Goal: Task Accomplishment & Management: Manage account settings

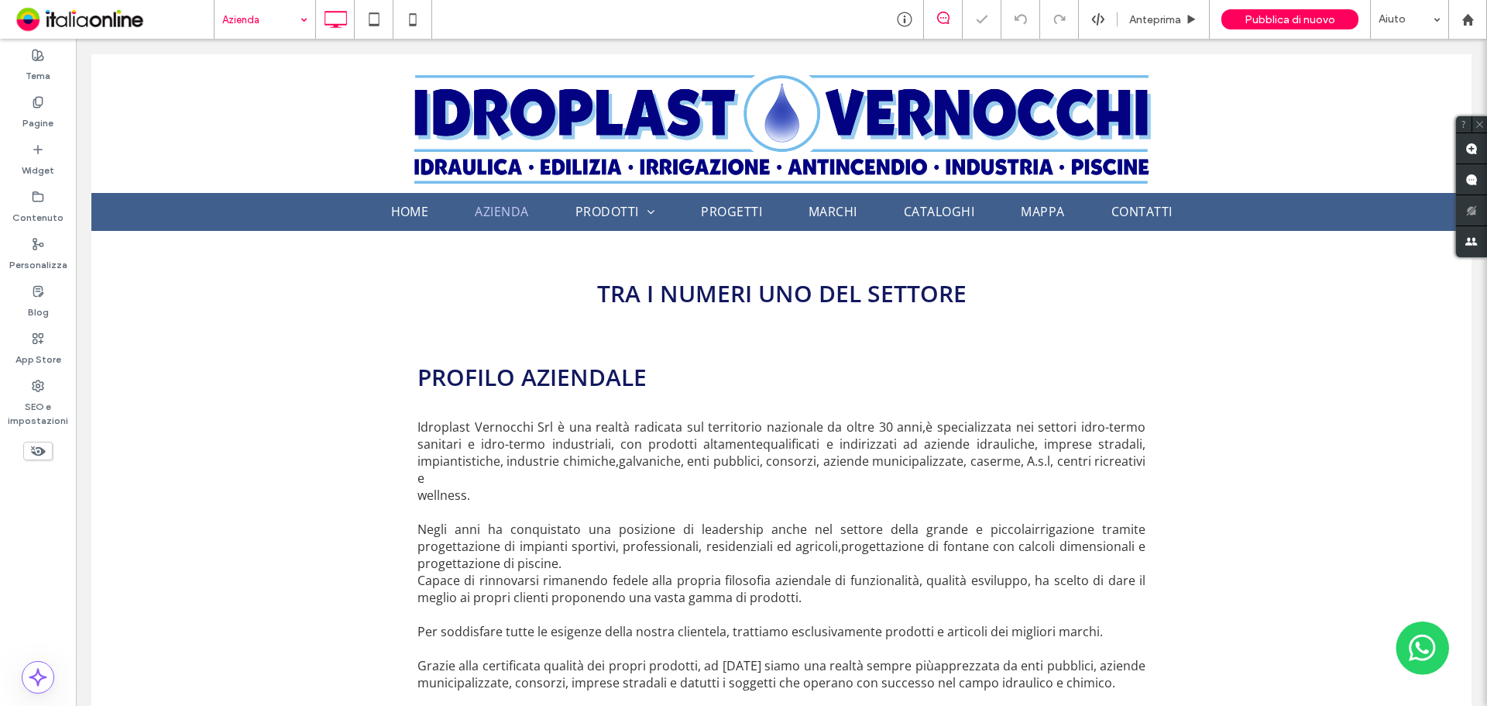
click at [290, 15] on input at bounding box center [260, 19] width 77 height 39
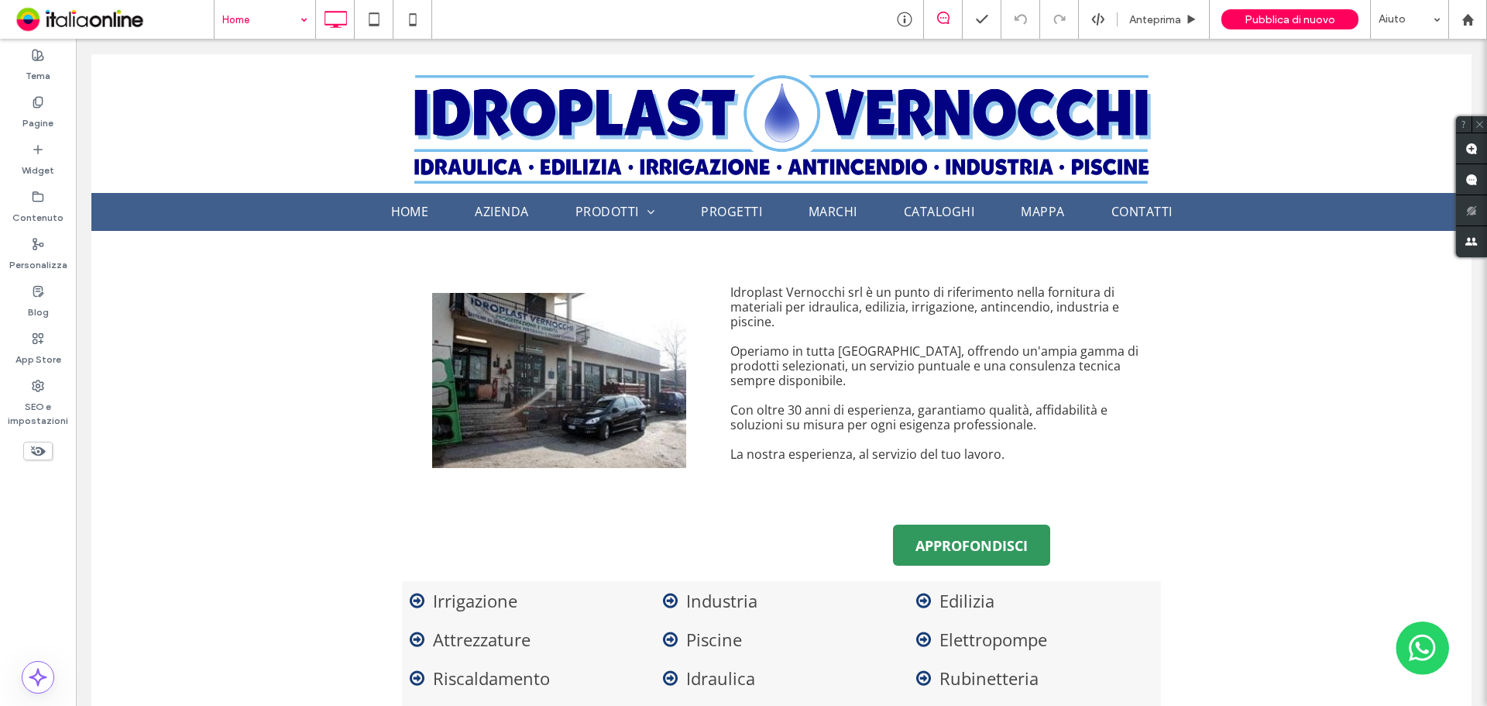
click at [266, 12] on input at bounding box center [260, 19] width 77 height 39
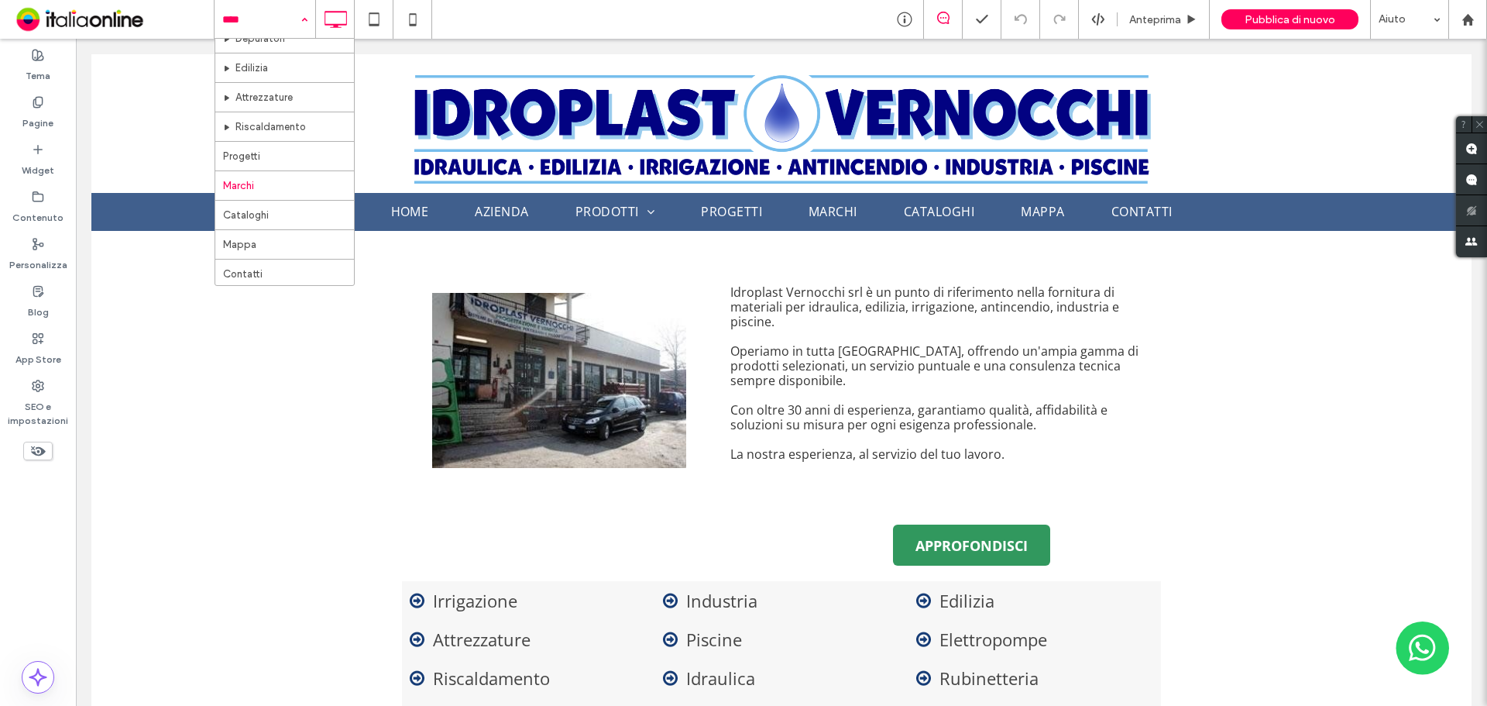
scroll to position [281, 0]
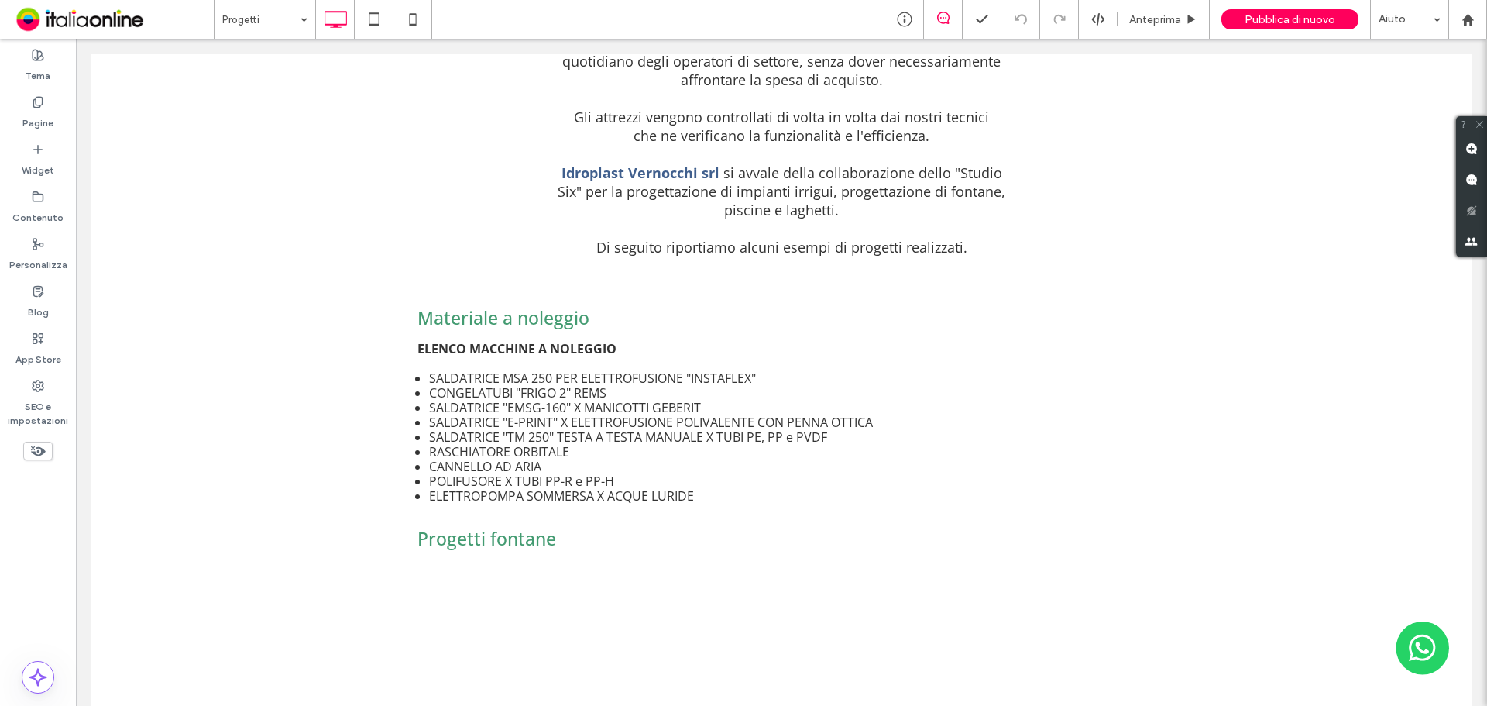
scroll to position [310, 0]
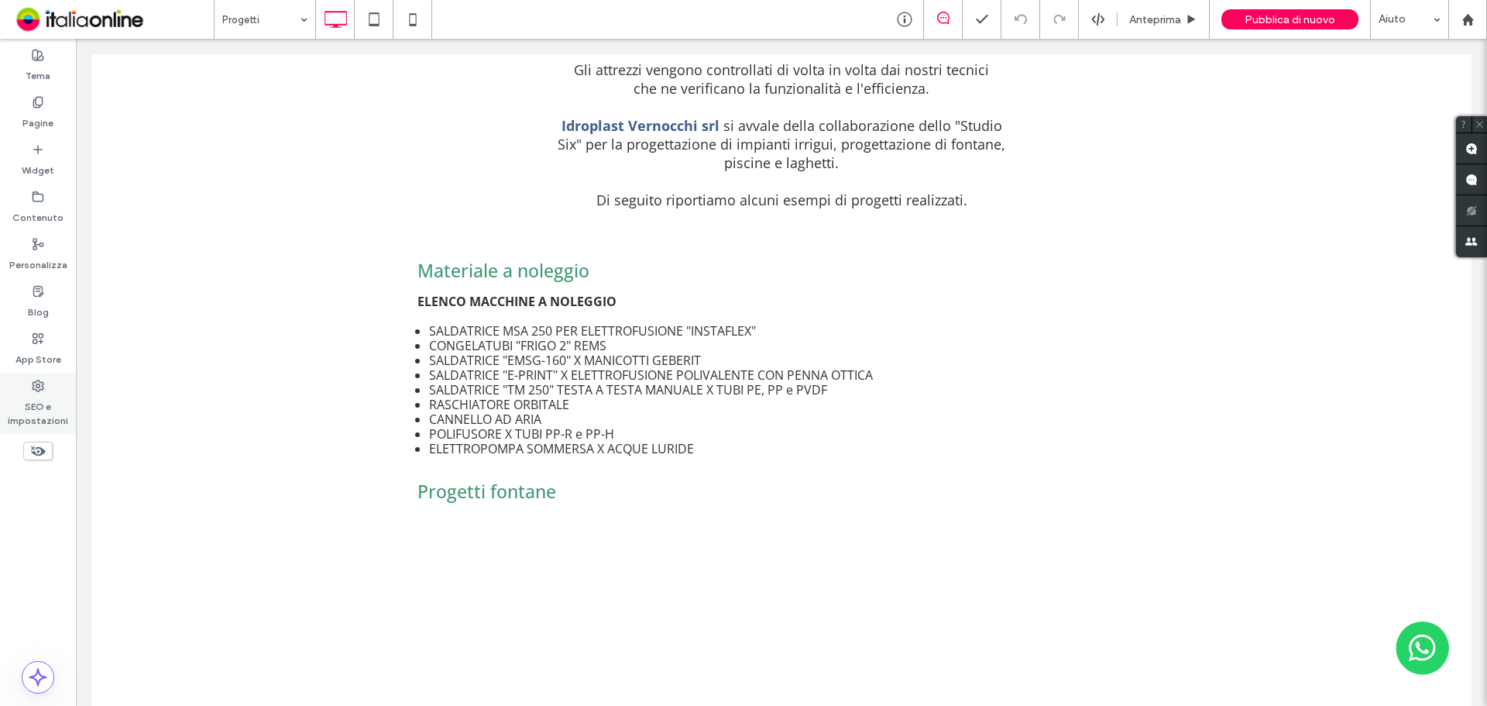
click at [45, 393] on label "SEO e impostazioni" at bounding box center [38, 410] width 76 height 36
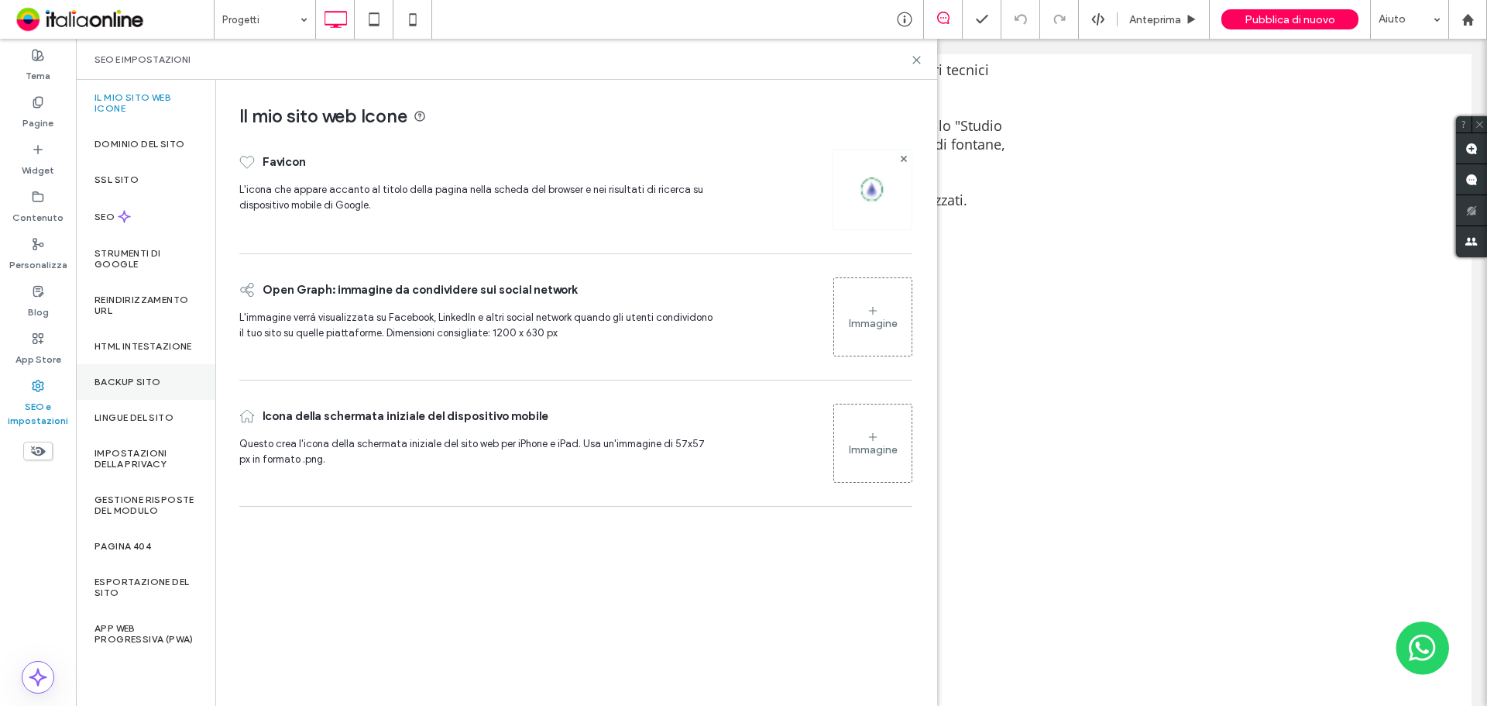
click at [151, 383] on label "Backup sito" at bounding box center [127, 381] width 66 height 11
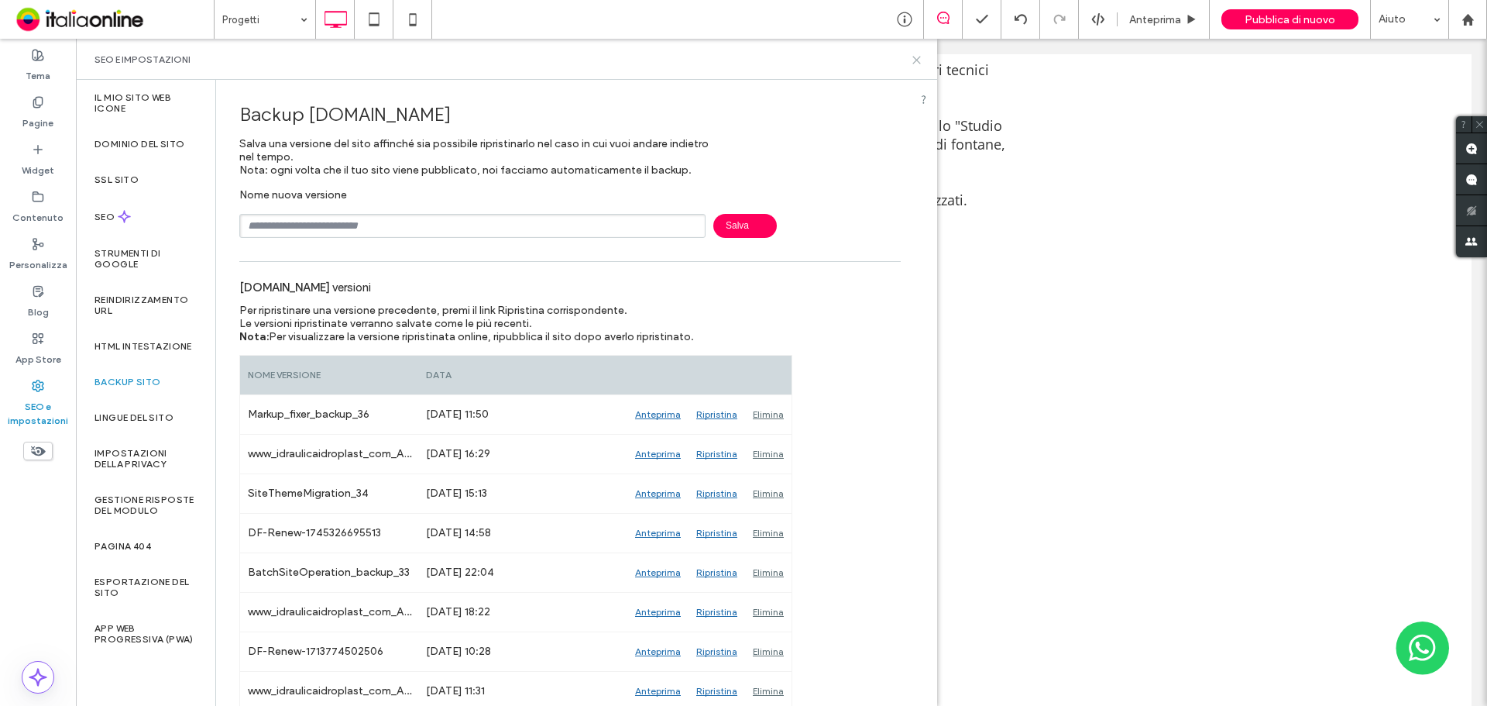
click at [913, 60] on icon at bounding box center [917, 60] width 12 height 12
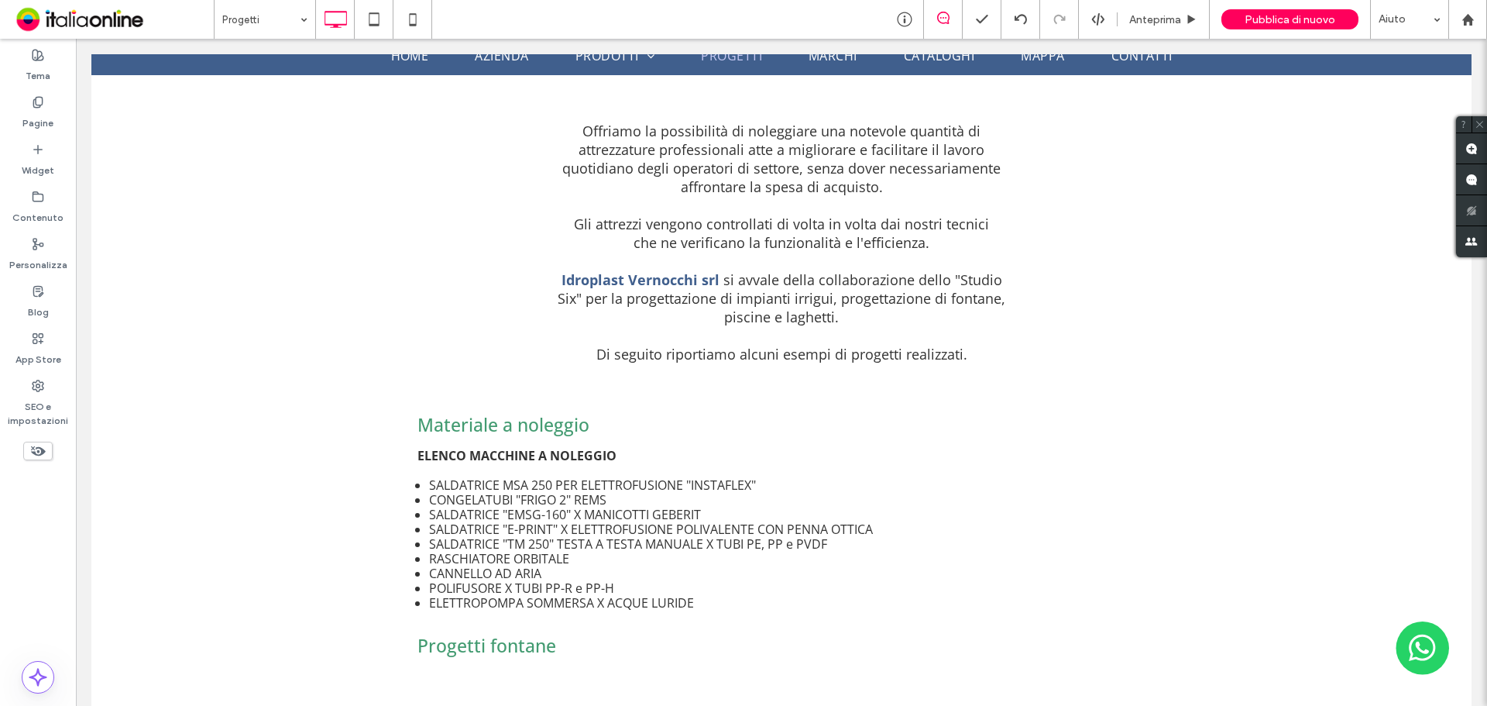
scroll to position [155, 0]
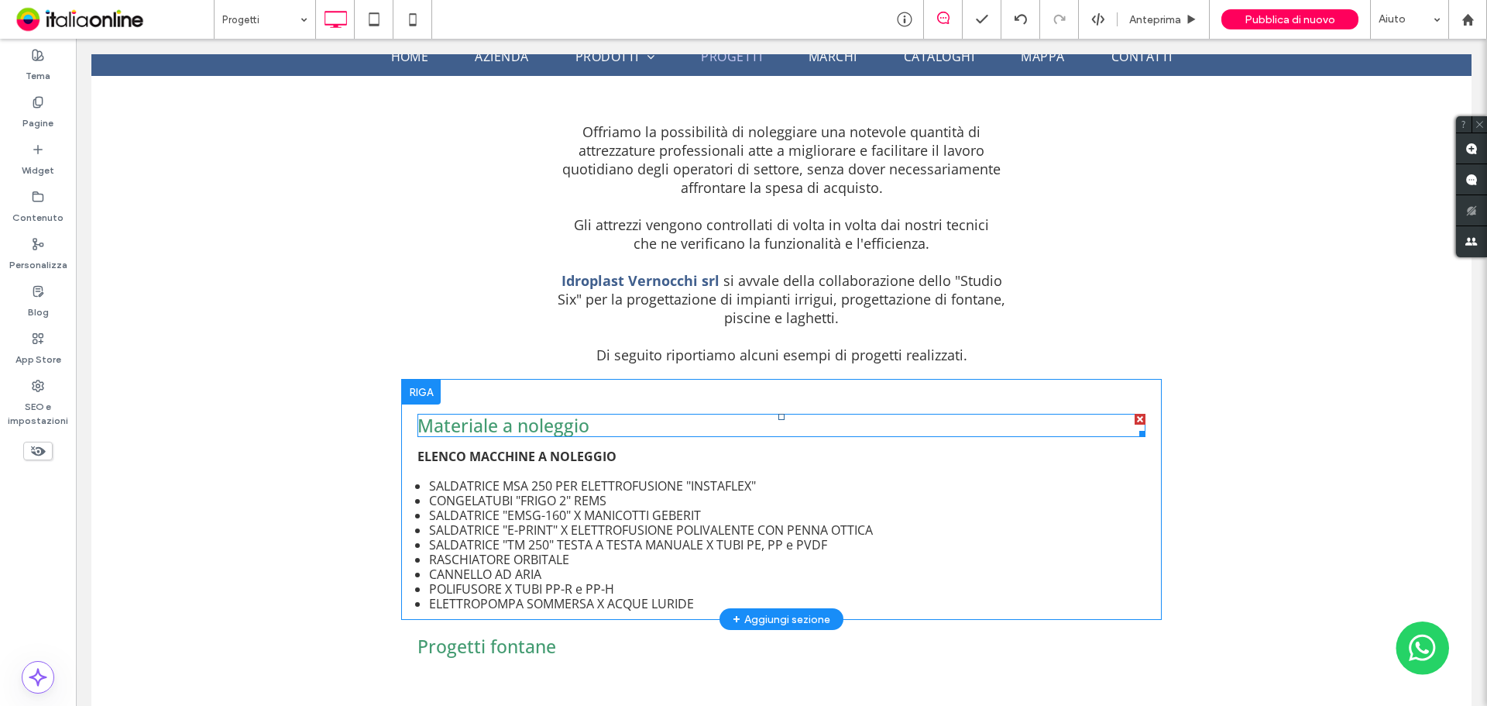
click at [1136, 420] on div at bounding box center [1140, 419] width 11 height 11
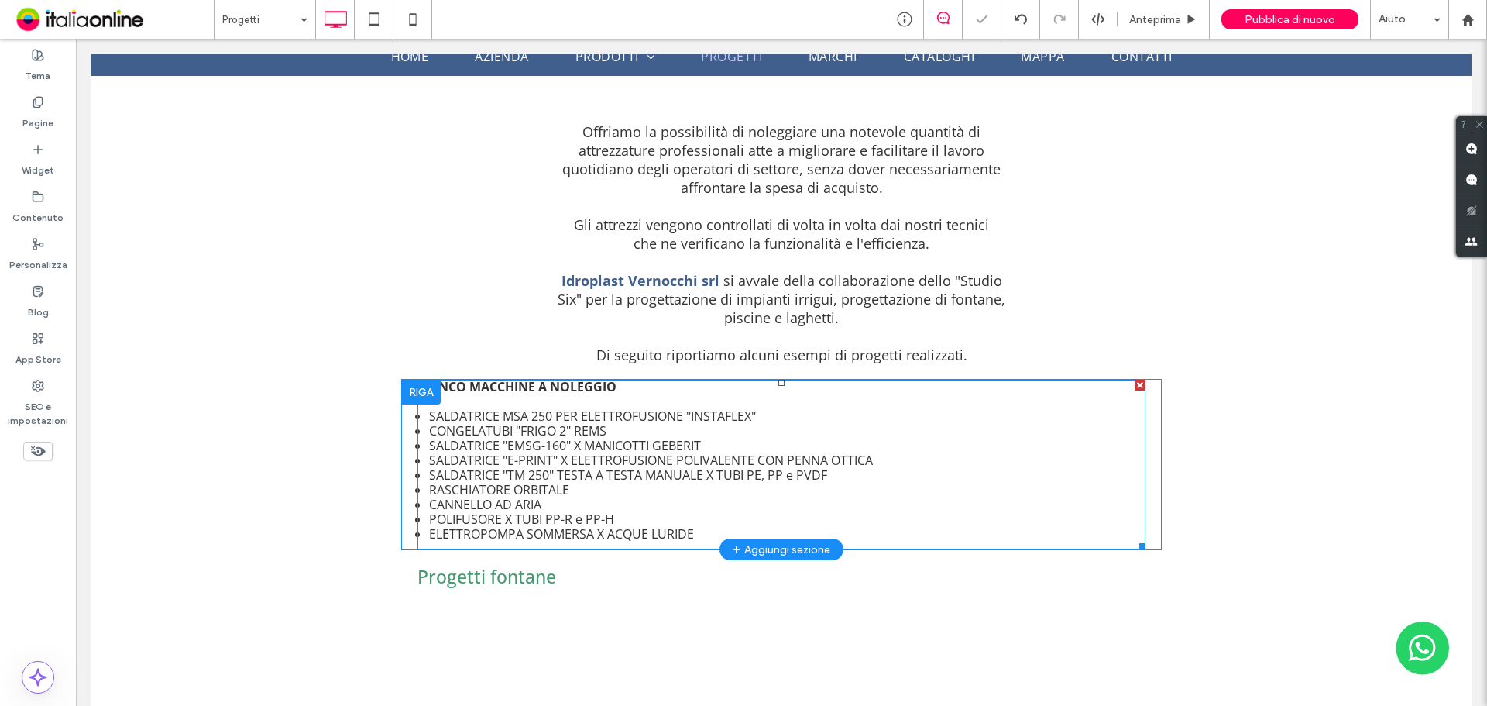
click at [1135, 383] on div at bounding box center [1140, 385] width 11 height 11
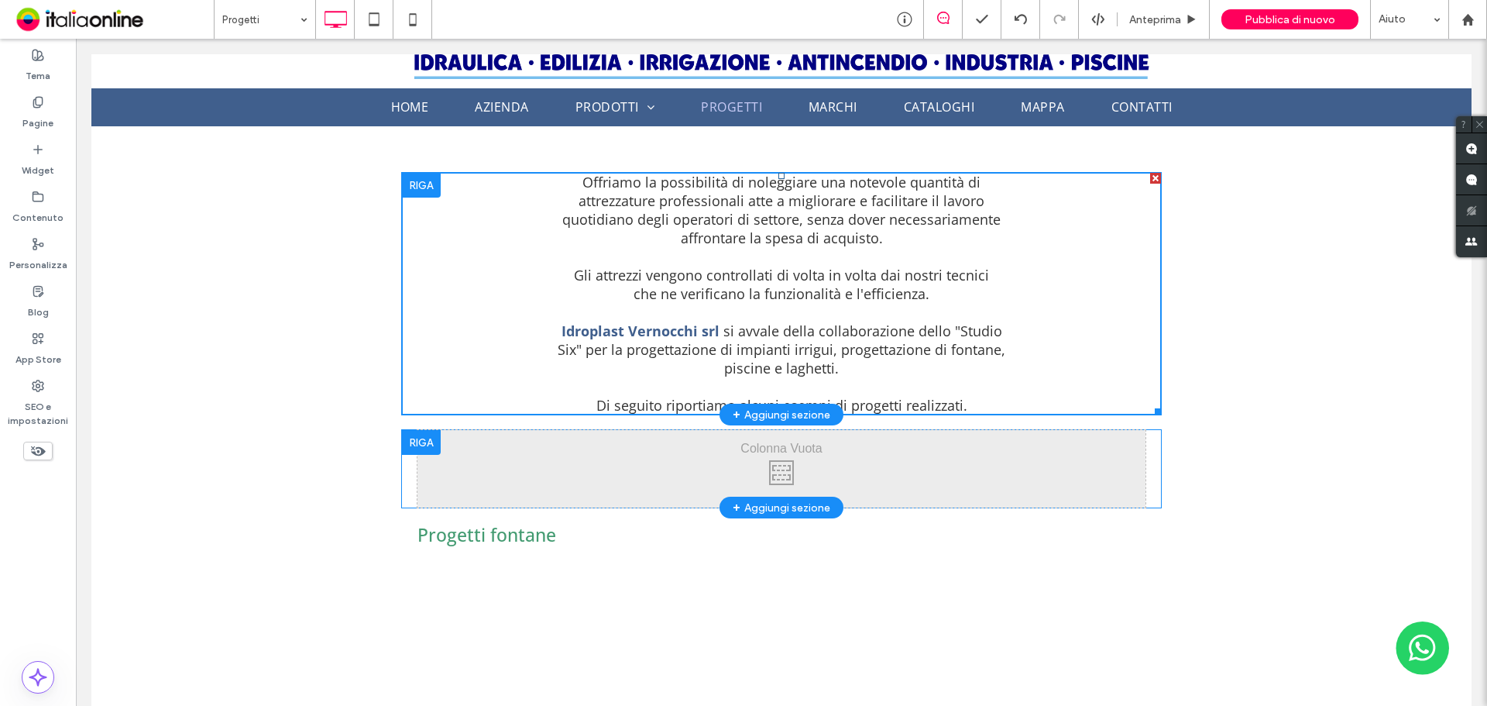
scroll to position [77, 0]
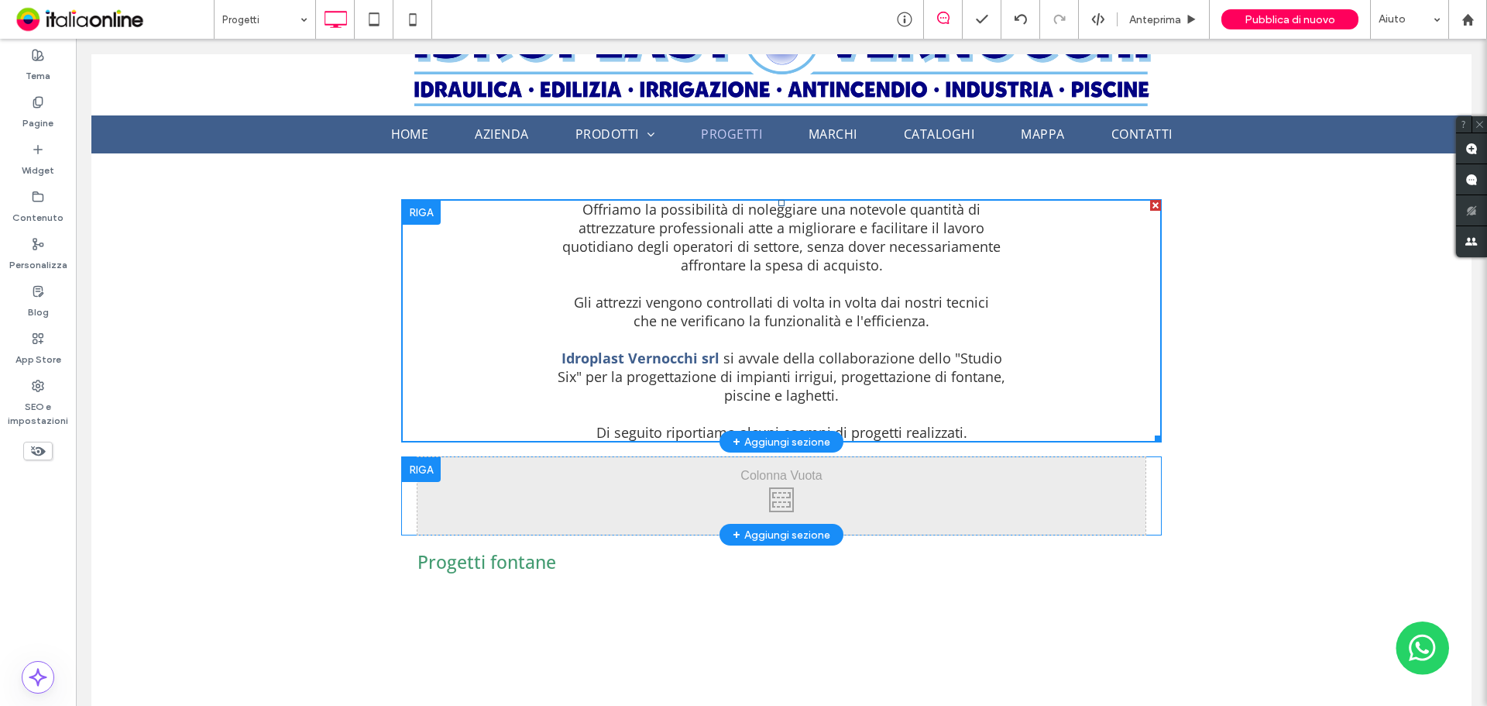
click at [1150, 208] on div at bounding box center [1155, 205] width 11 height 11
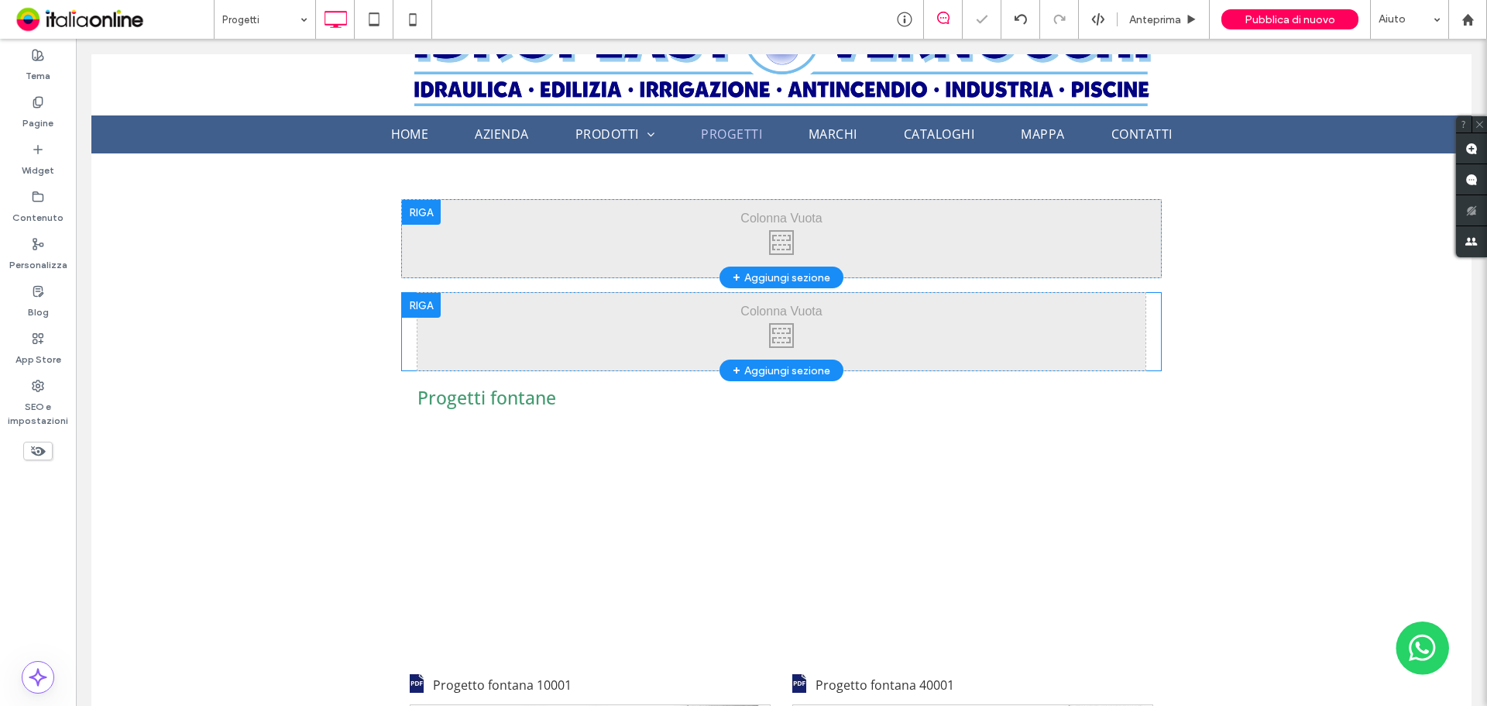
click at [431, 213] on div at bounding box center [421, 212] width 39 height 25
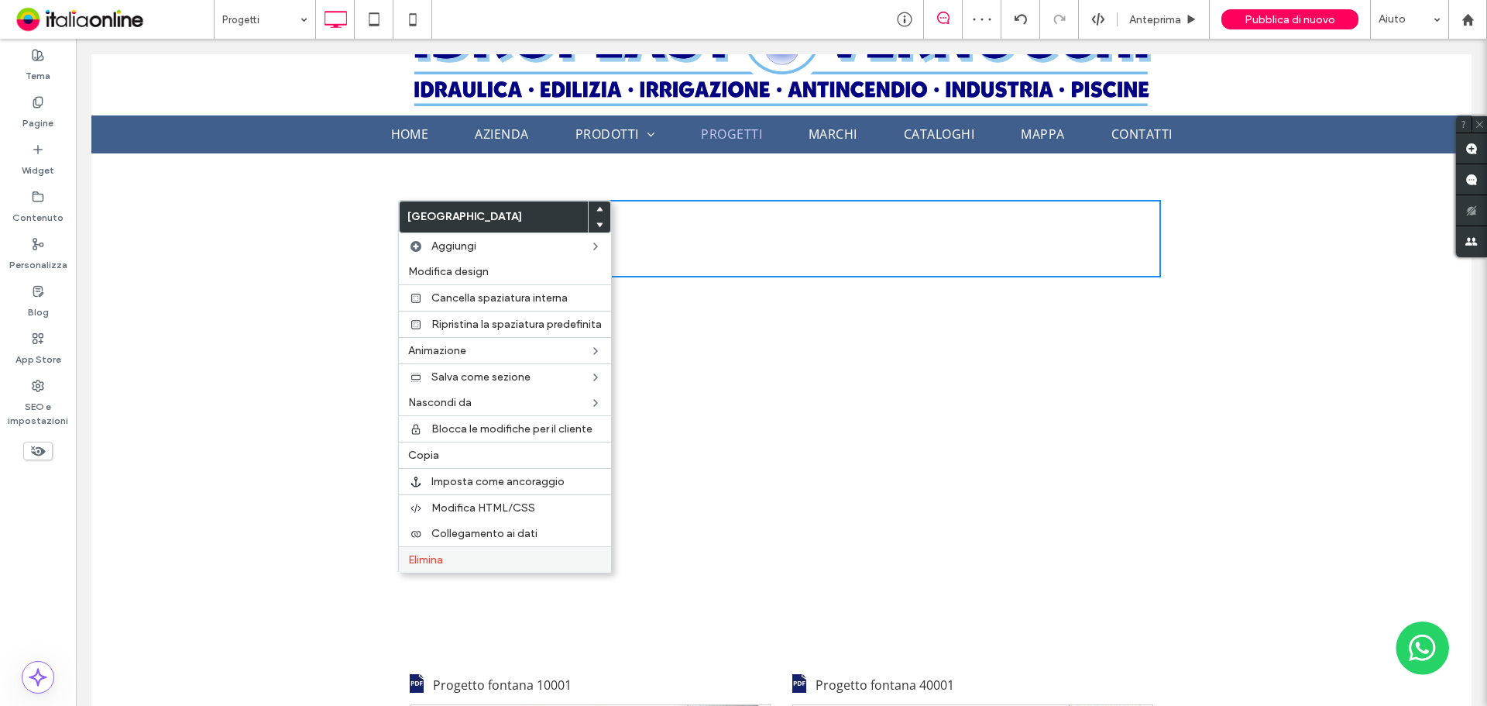
click at [420, 563] on span "Elimina" at bounding box center [425, 559] width 35 height 13
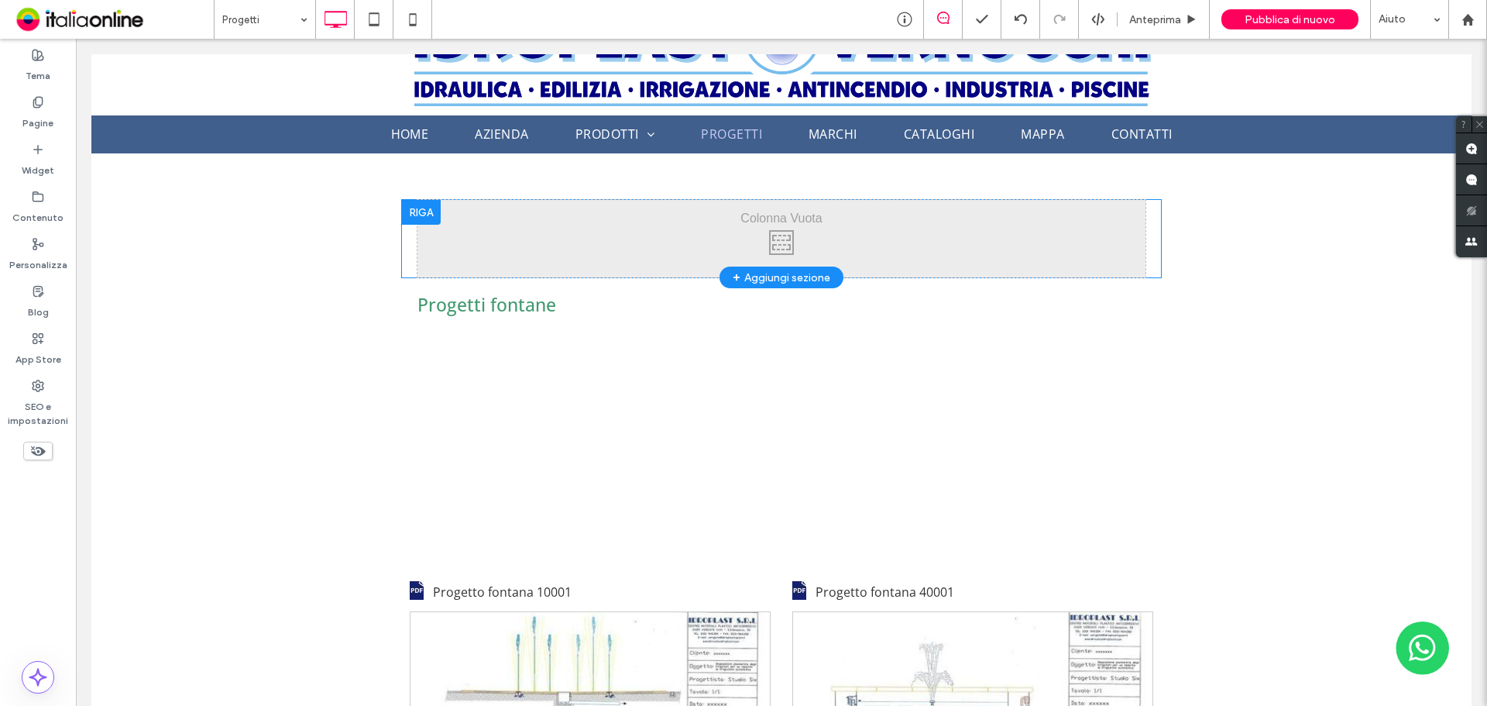
click at [427, 213] on div at bounding box center [421, 212] width 39 height 25
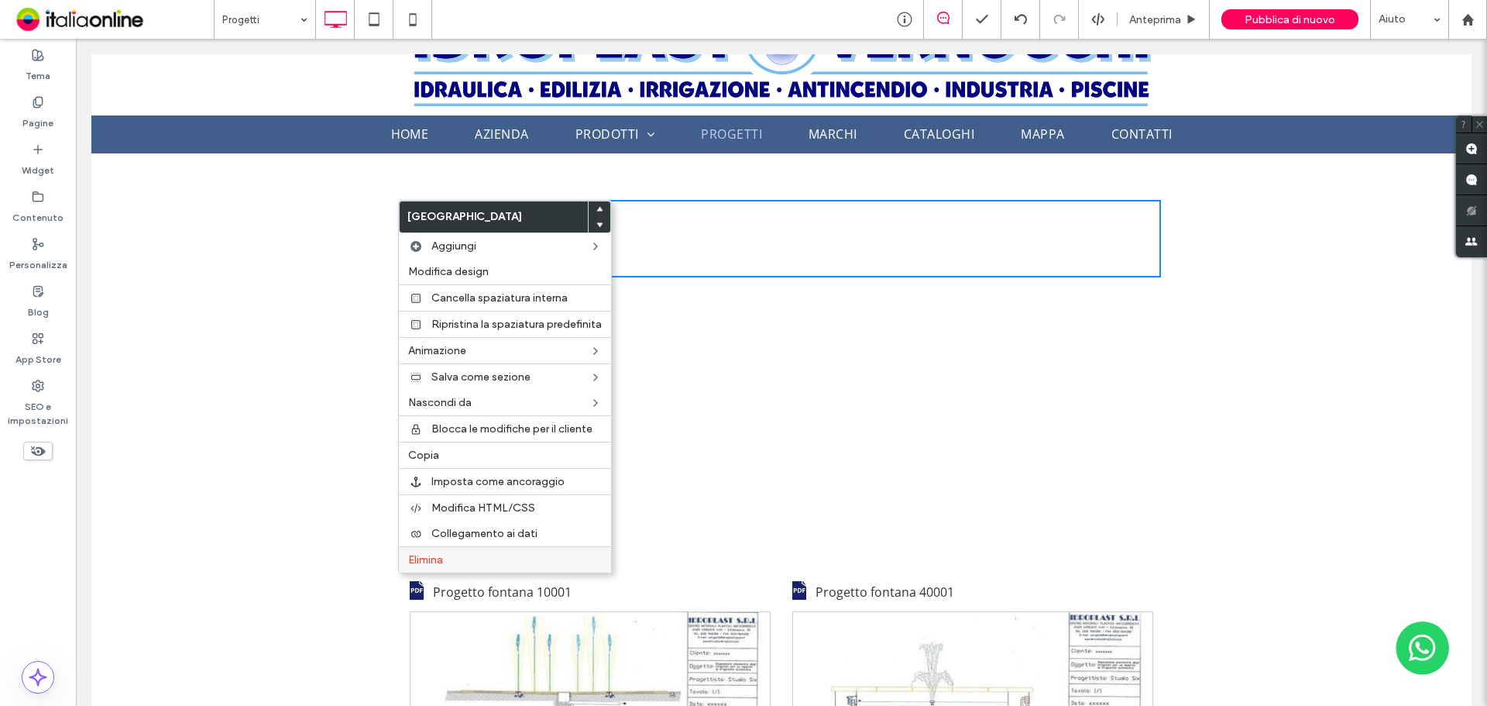
click at [441, 551] on div "Elimina" at bounding box center [505, 559] width 212 height 26
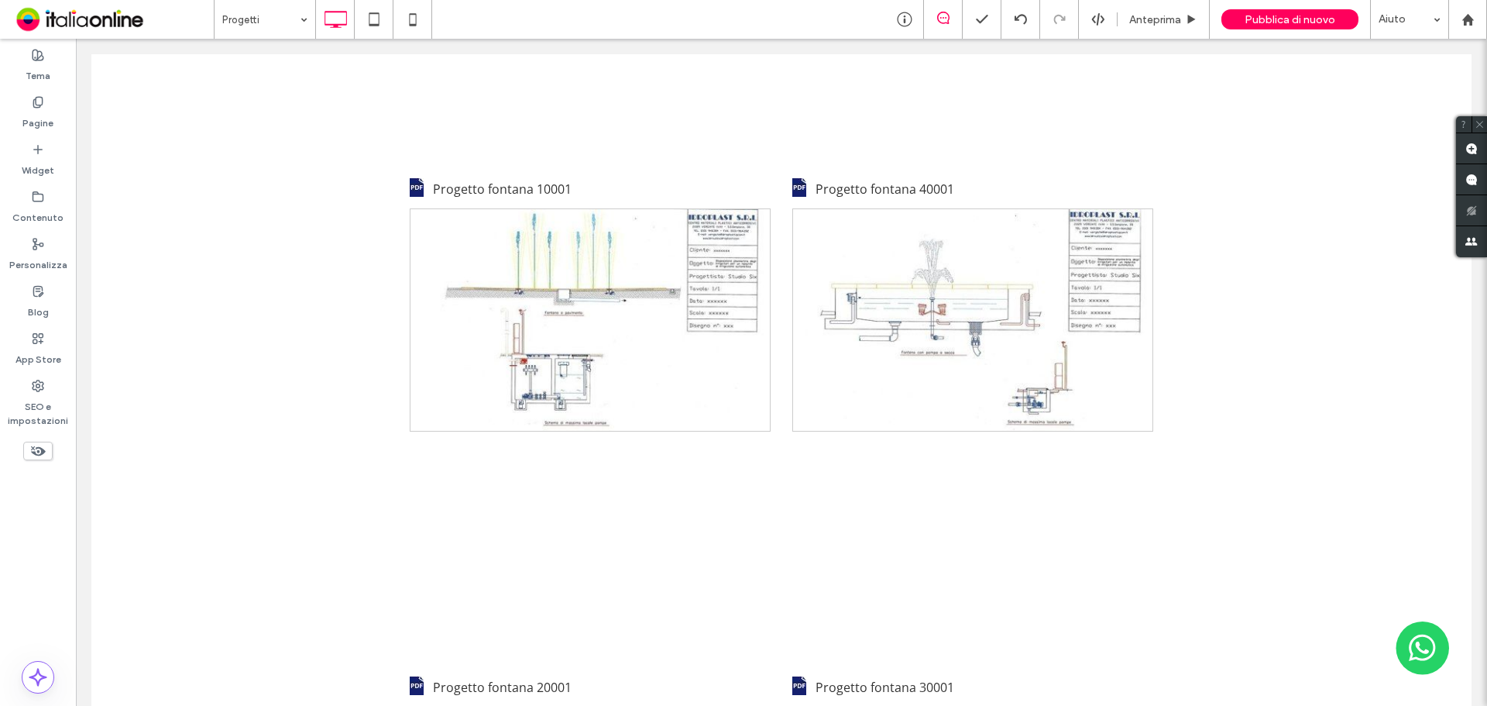
scroll to position [0, 0]
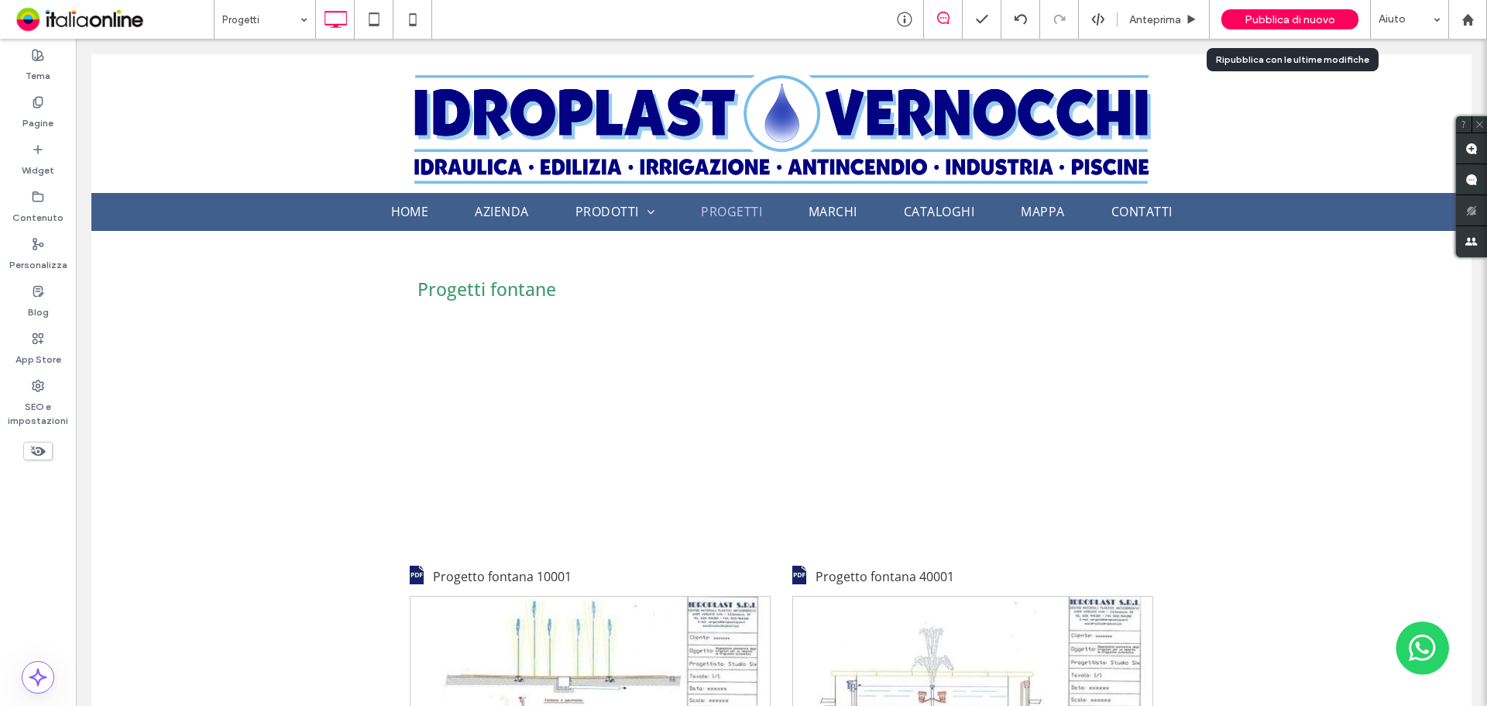
click at [1252, 26] on span "Pubblica di nuovo" at bounding box center [1290, 19] width 91 height 13
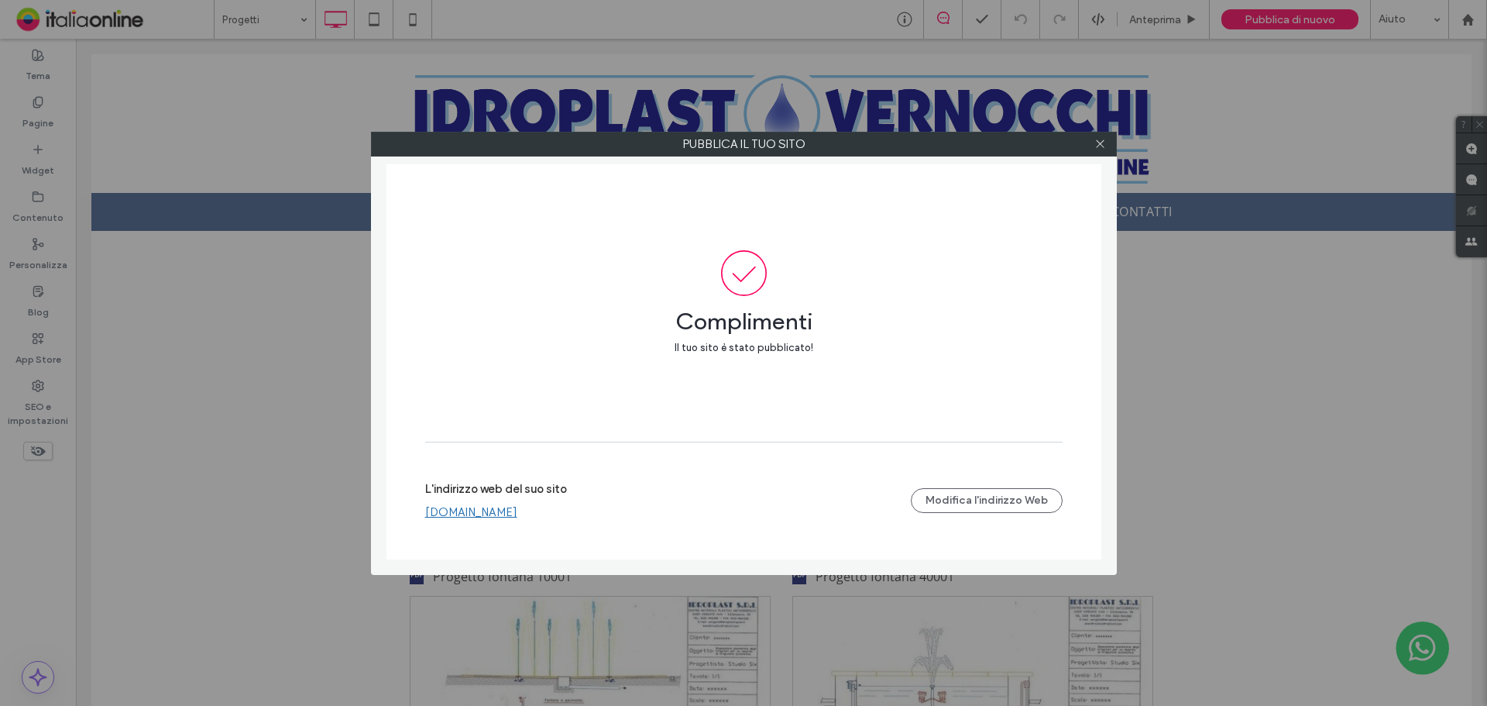
click at [504, 517] on link "[DOMAIN_NAME]" at bounding box center [471, 512] width 92 height 14
